Goal: Transaction & Acquisition: Purchase product/service

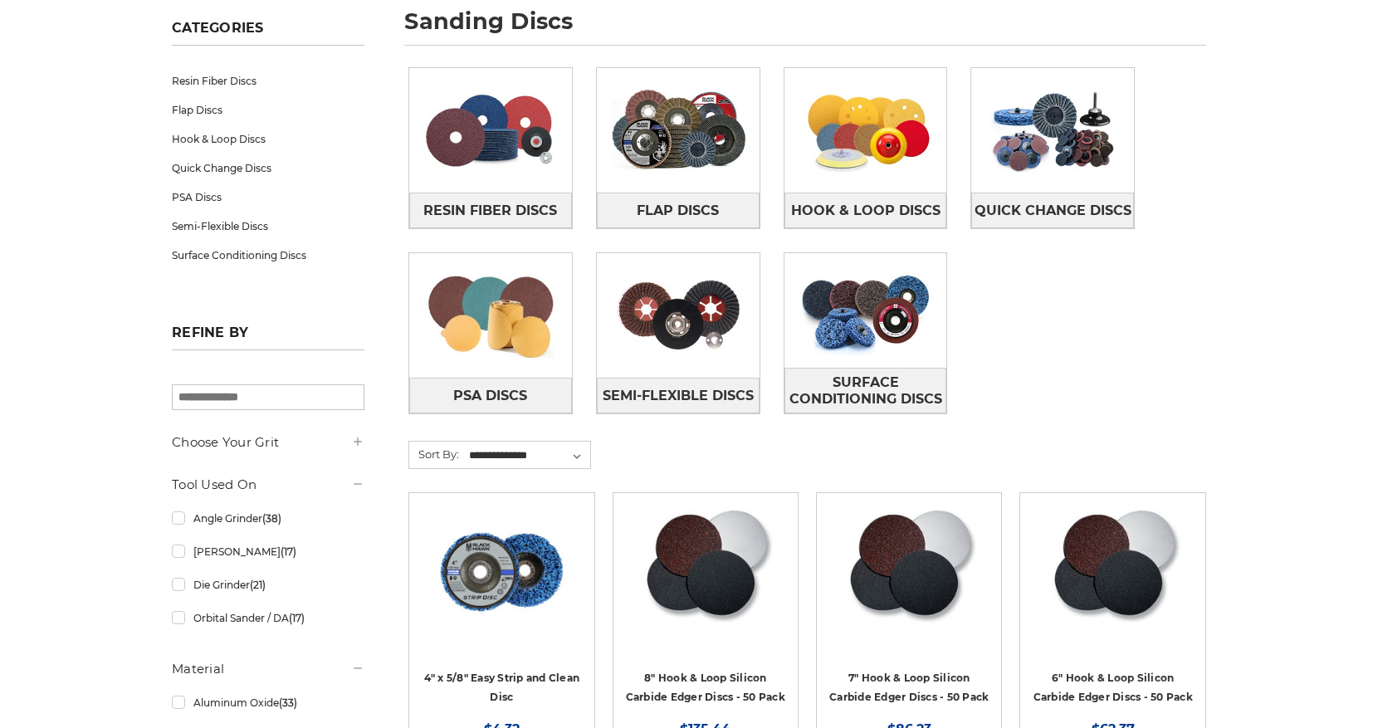
scroll to position [276, 0]
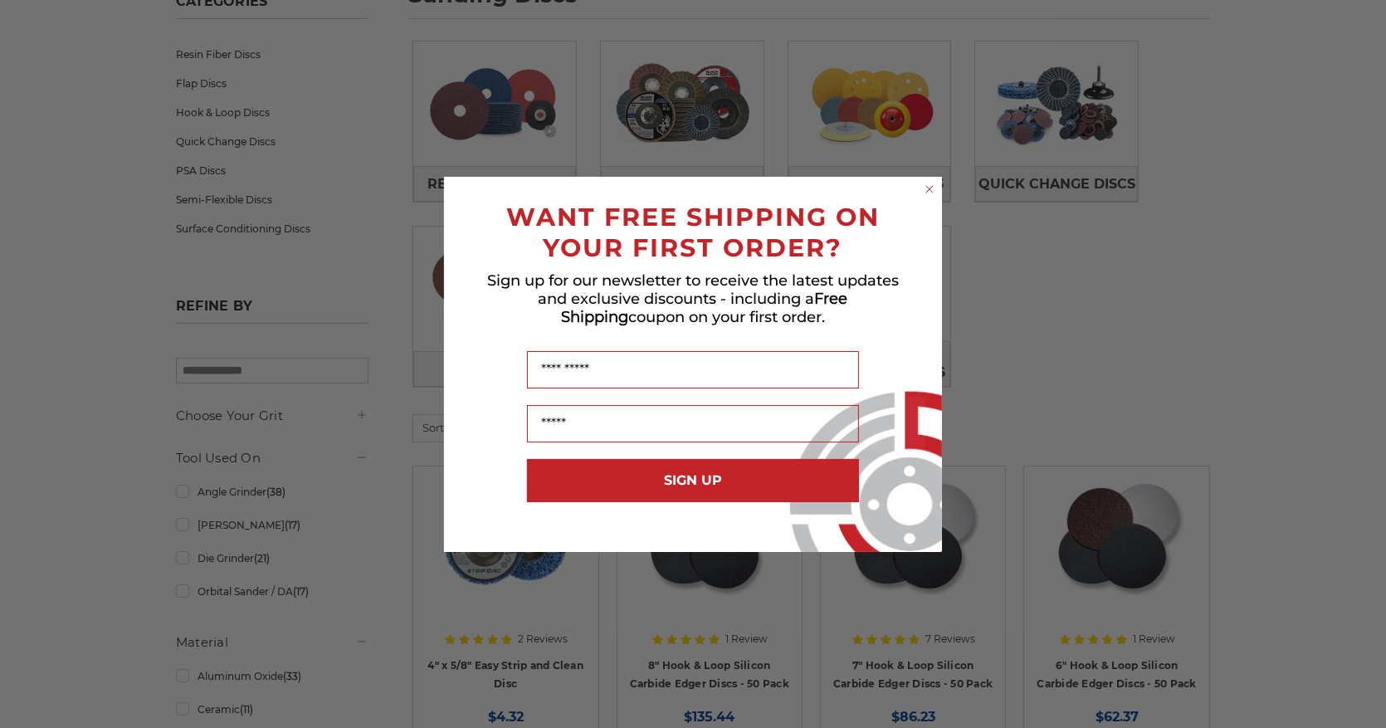
click at [937, 194] on icon "Close dialog" at bounding box center [929, 189] width 17 height 17
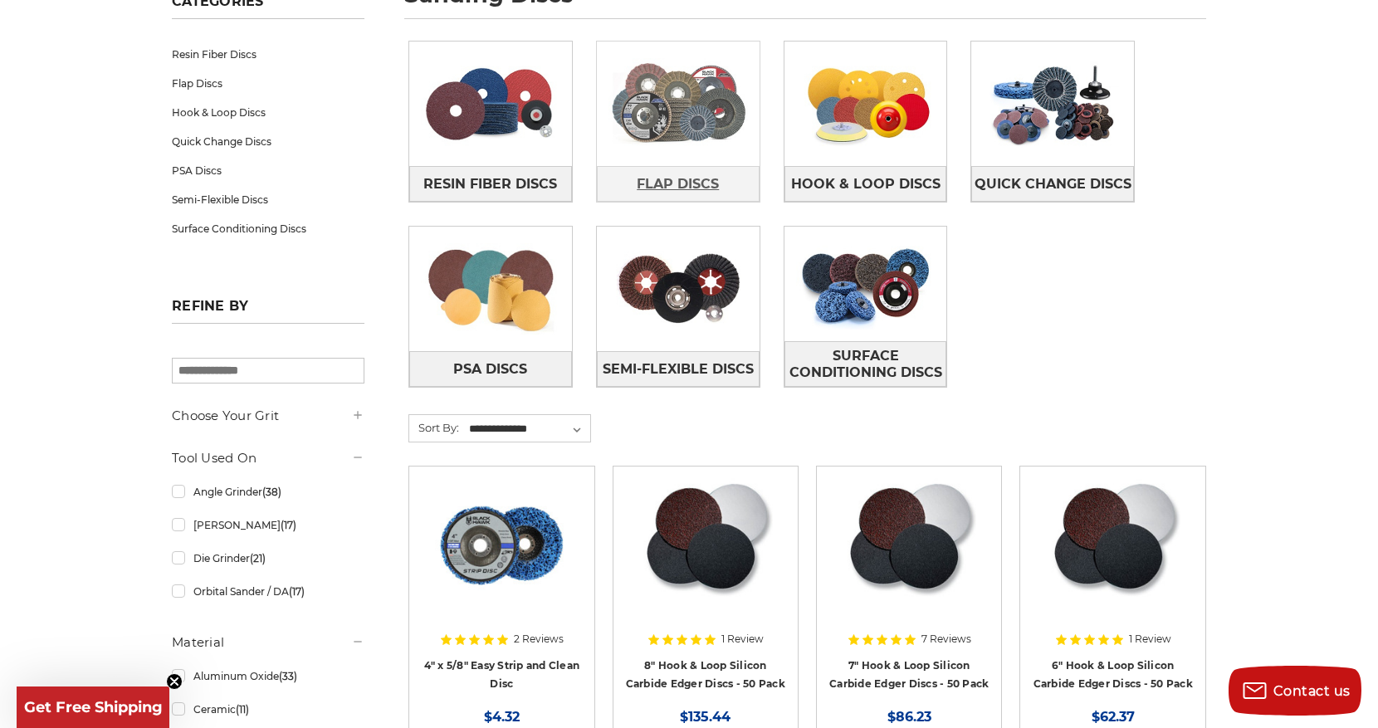
click at [691, 175] on span "Flap Discs" at bounding box center [678, 184] width 82 height 28
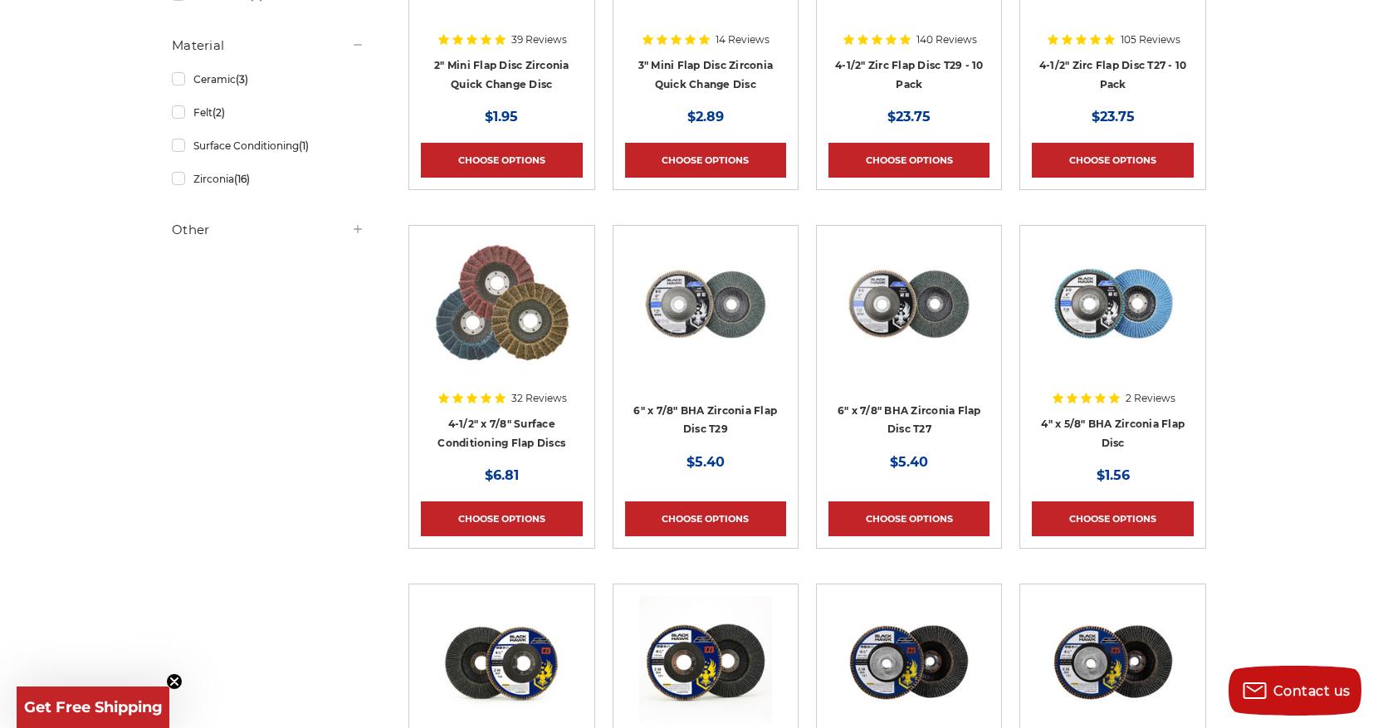
scroll to position [608, 0]
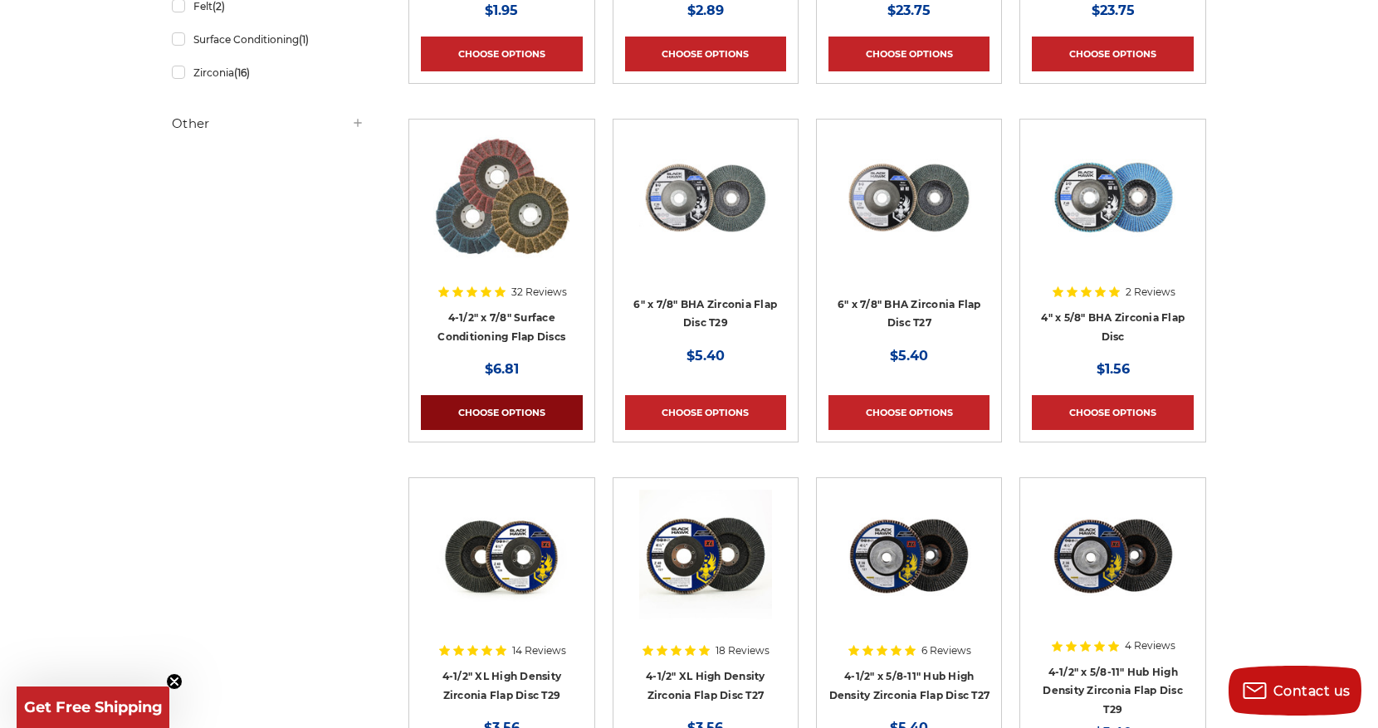
click at [485, 403] on link "Choose Options" at bounding box center [501, 412] width 161 height 35
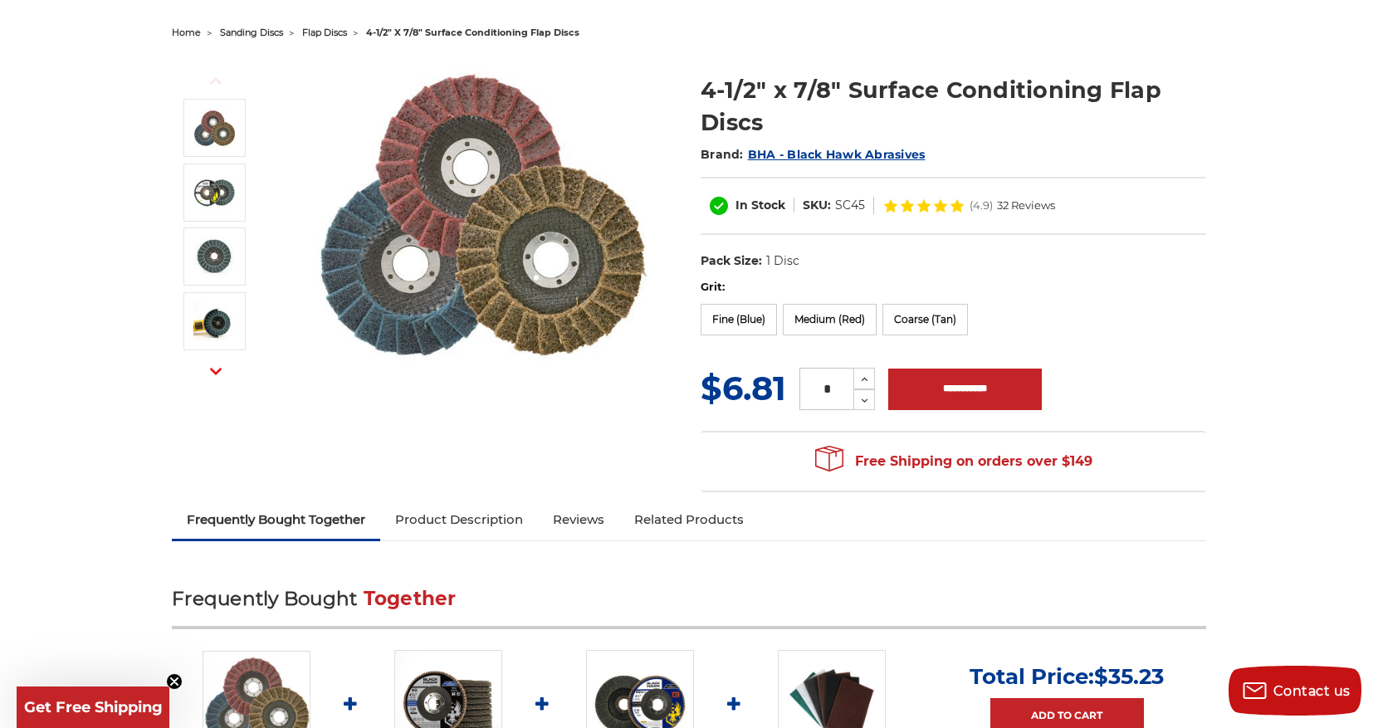
scroll to position [221, 0]
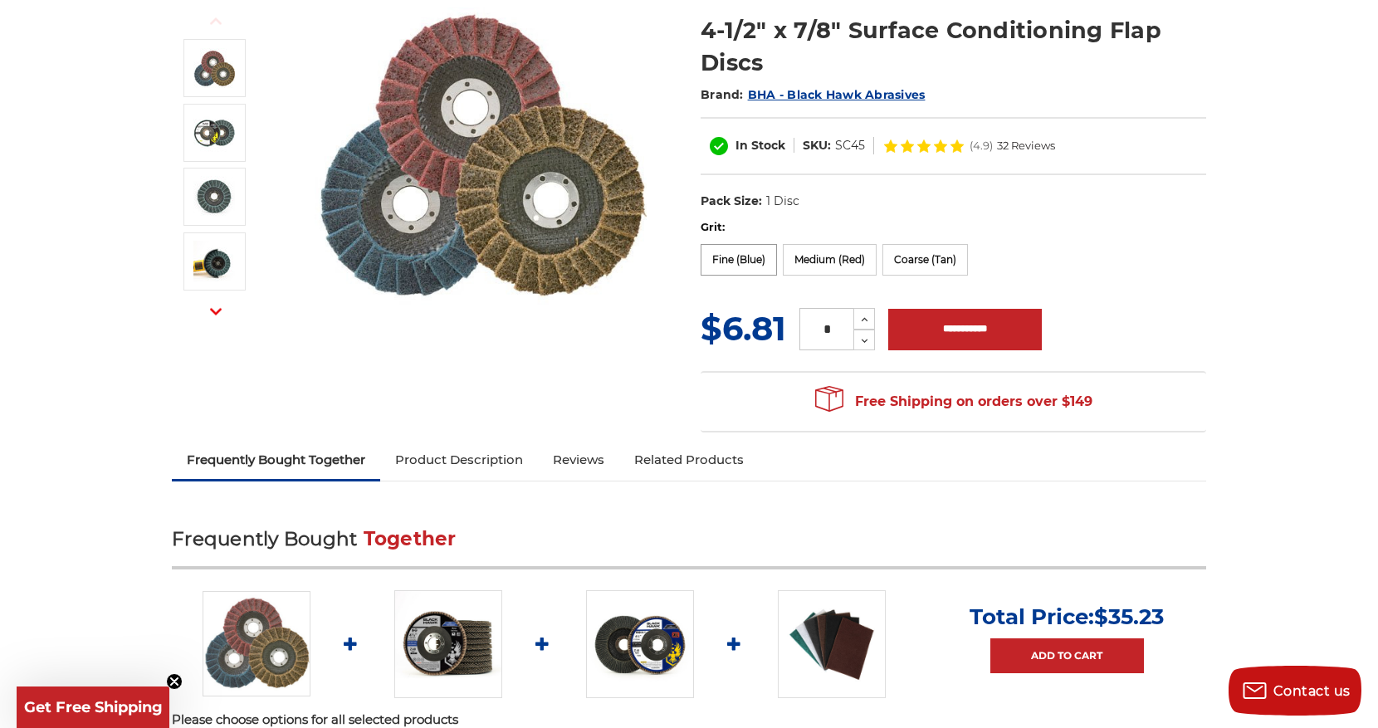
click at [759, 261] on label "Fine (Blue)" at bounding box center [739, 260] width 76 height 32
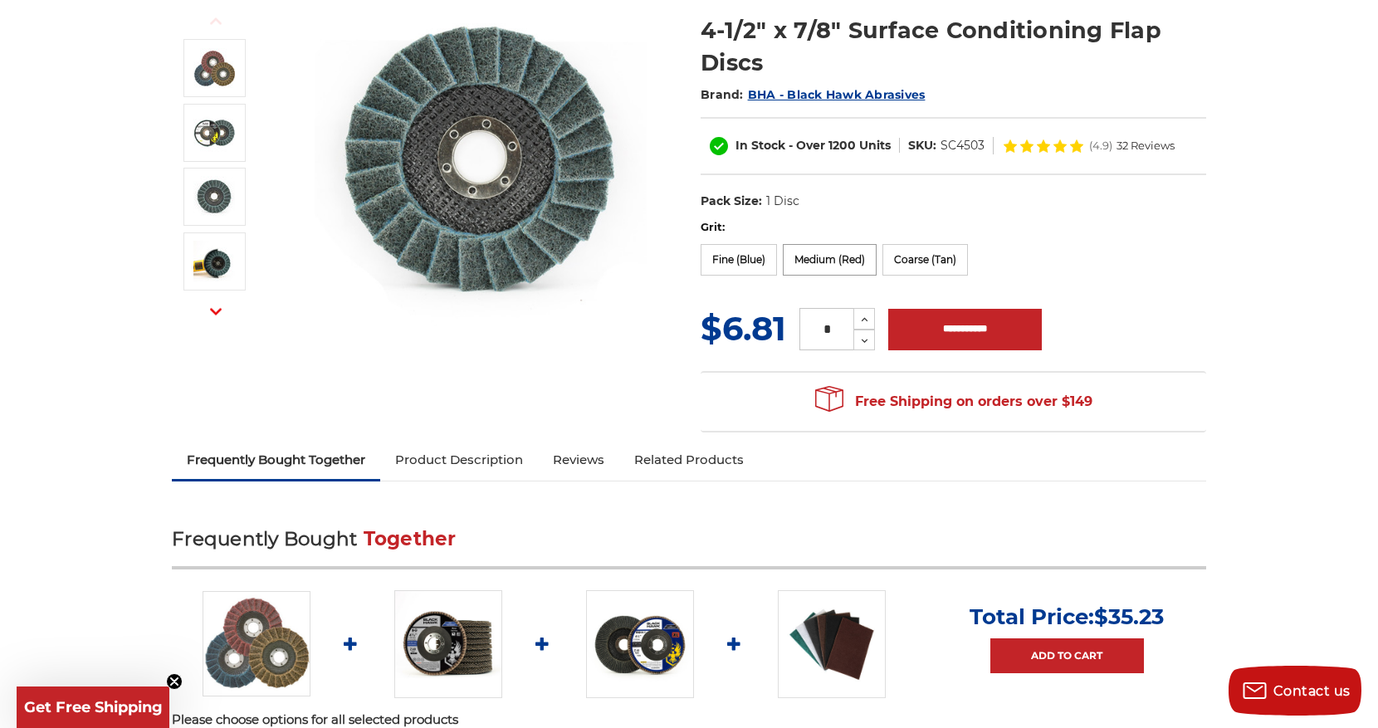
click at [837, 265] on label "Medium (Red)" at bounding box center [830, 260] width 94 height 32
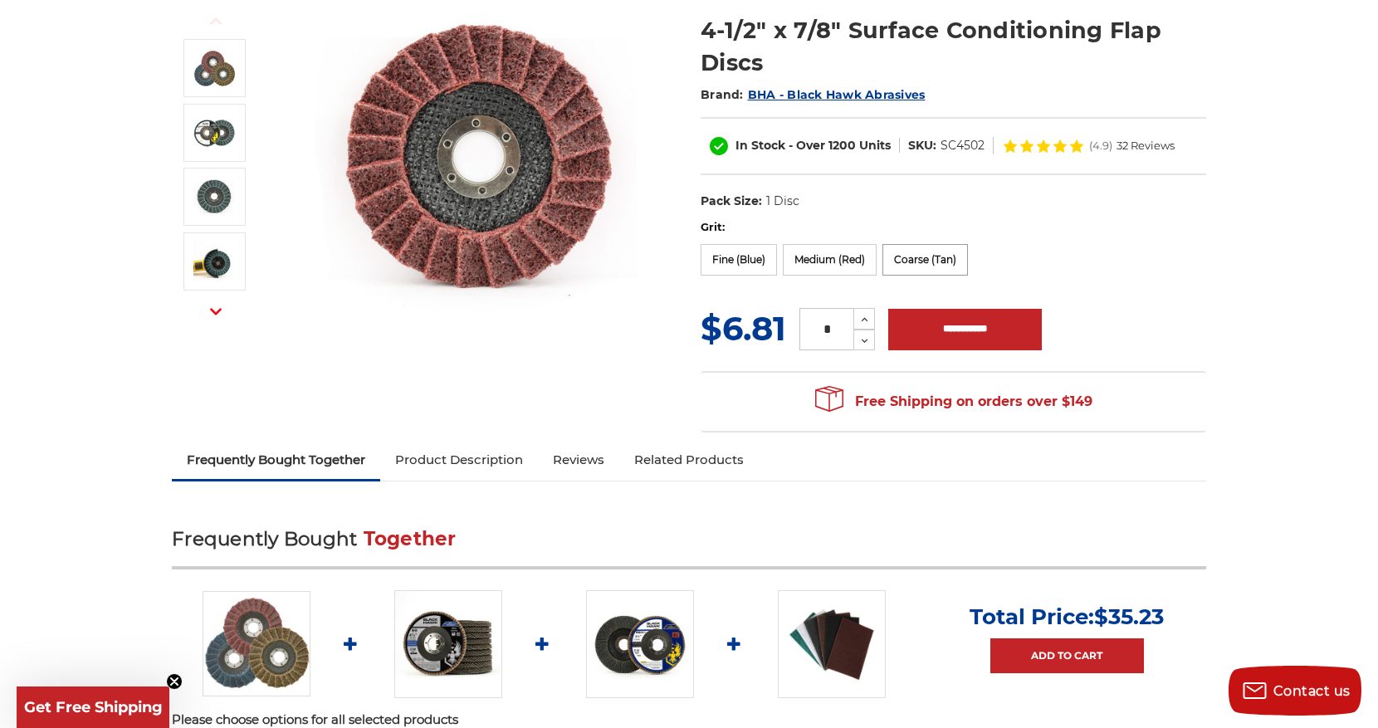
click at [918, 263] on label "Coarse (Tan)" at bounding box center [925, 260] width 86 height 32
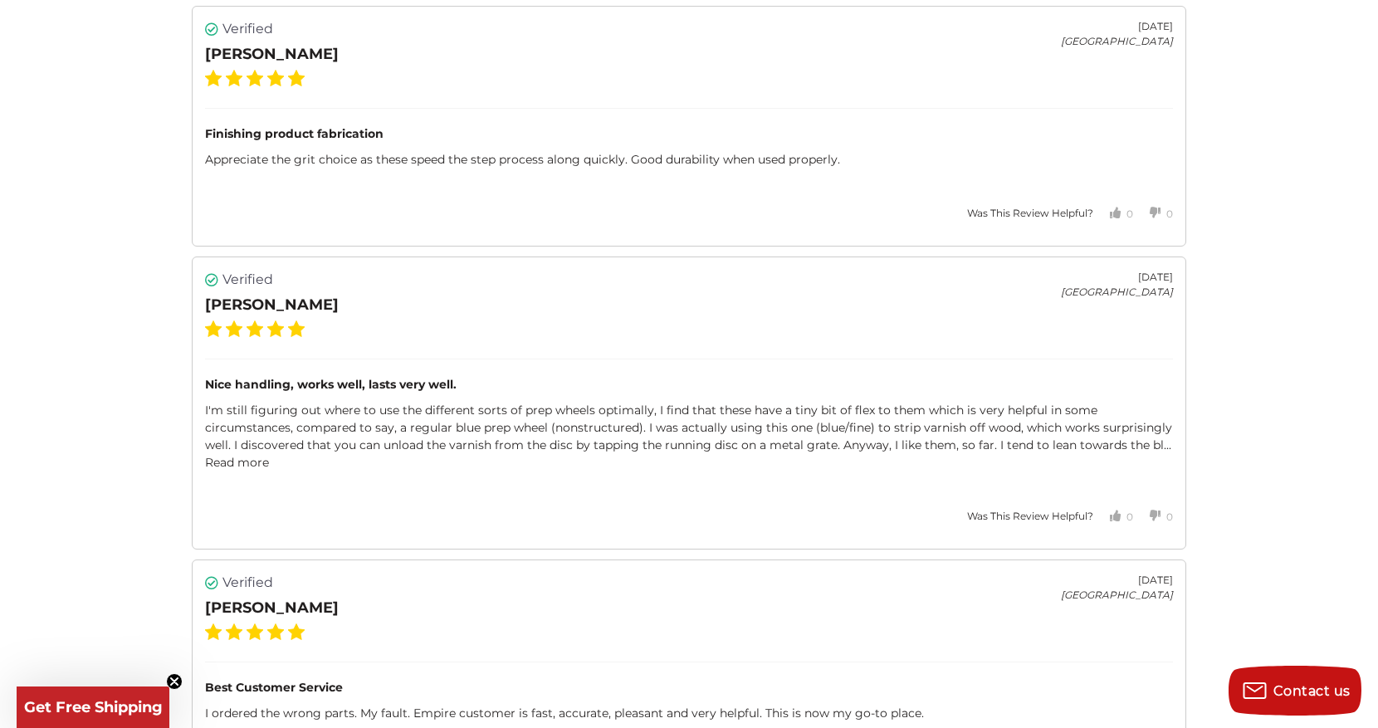
scroll to position [3043, 0]
